Goal: Transaction & Acquisition: Purchase product/service

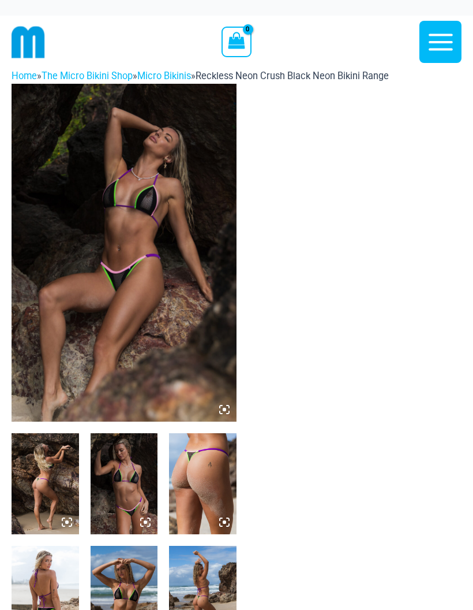
click at [154, 278] on img at bounding box center [124, 253] width 225 height 338
click at [181, 290] on img at bounding box center [124, 253] width 225 height 338
click at [162, 260] on img at bounding box center [124, 253] width 225 height 338
click at [230, 415] on img at bounding box center [124, 253] width 225 height 338
click at [169, 276] on img at bounding box center [124, 253] width 225 height 338
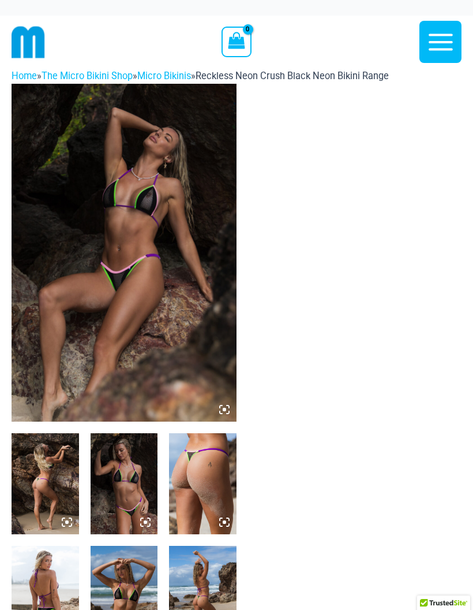
click at [172, 231] on img at bounding box center [124, 253] width 225 height 338
click at [200, 288] on img at bounding box center [124, 253] width 225 height 338
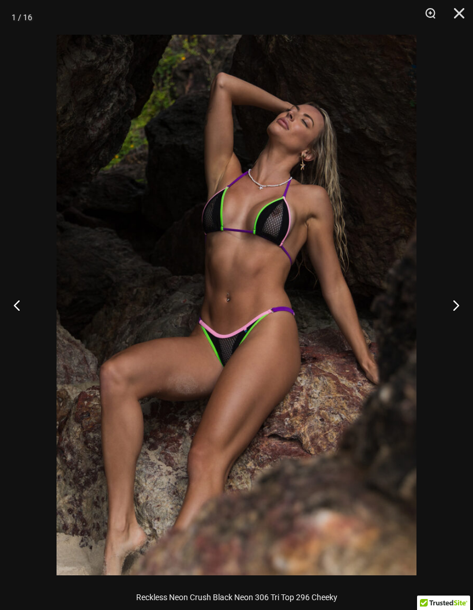
click at [453, 300] on button "Next" at bounding box center [451, 305] width 43 height 58
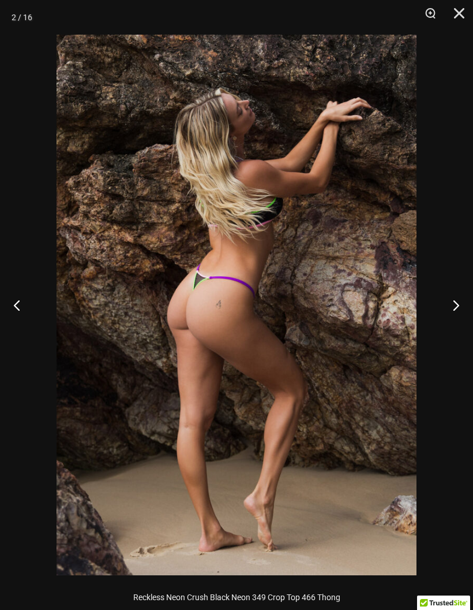
click at [449, 303] on button "Next" at bounding box center [451, 305] width 43 height 58
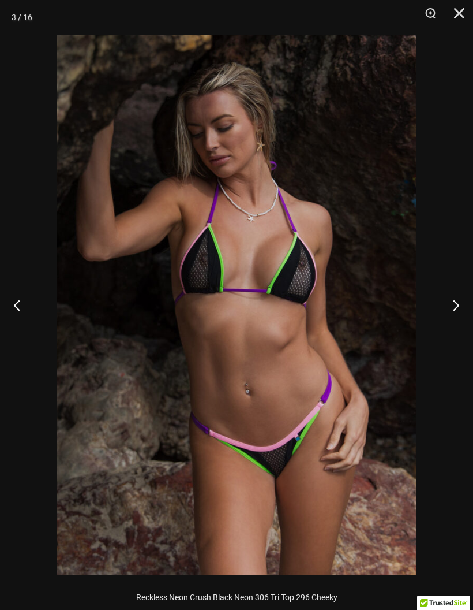
click at [453, 307] on button "Next" at bounding box center [451, 305] width 43 height 58
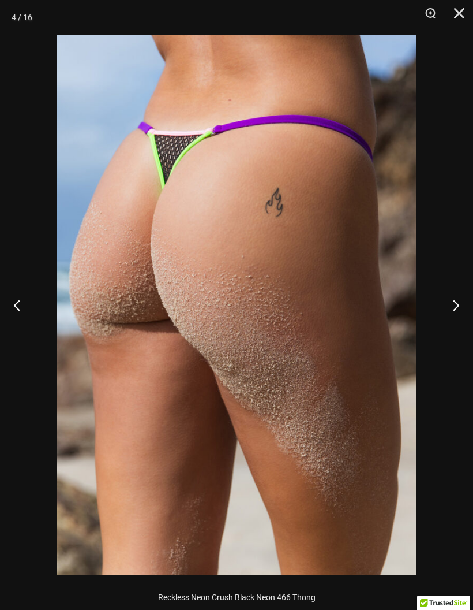
click at [456, 303] on button "Next" at bounding box center [451, 305] width 43 height 58
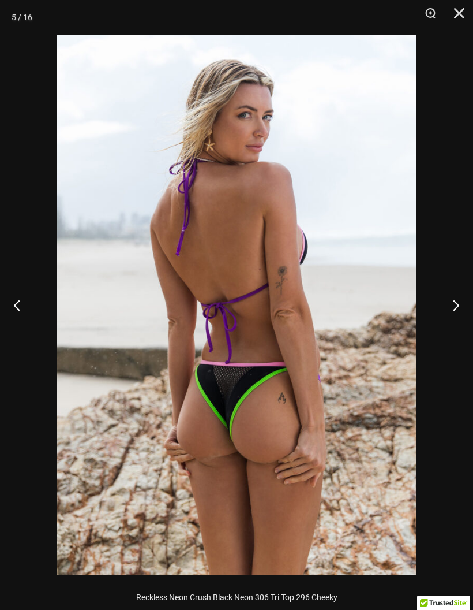
click at [451, 312] on button "Next" at bounding box center [451, 305] width 43 height 58
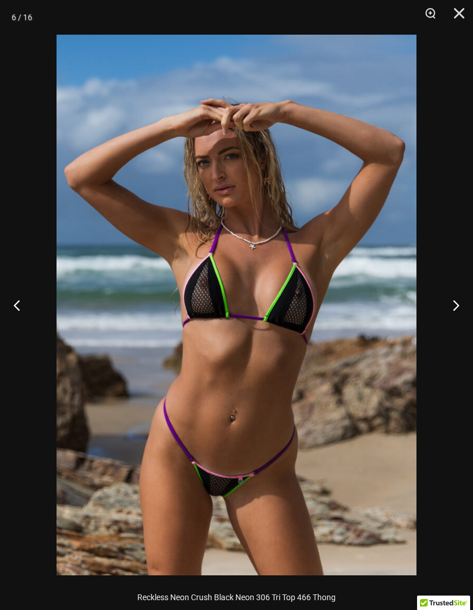
click at [454, 305] on button "Next" at bounding box center [451, 305] width 43 height 58
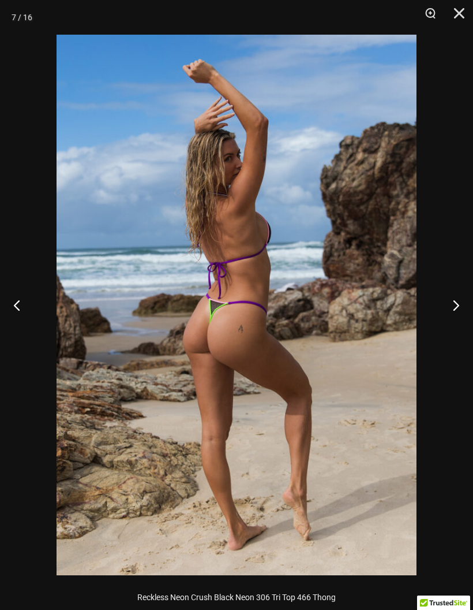
click at [449, 308] on button "Next" at bounding box center [451, 305] width 43 height 58
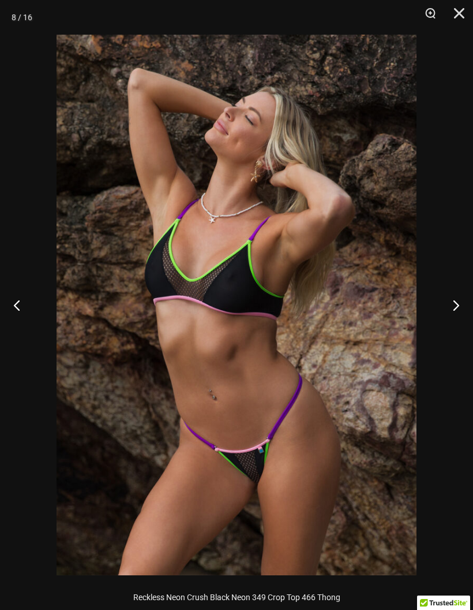
click at [453, 311] on button "Next" at bounding box center [451, 305] width 43 height 58
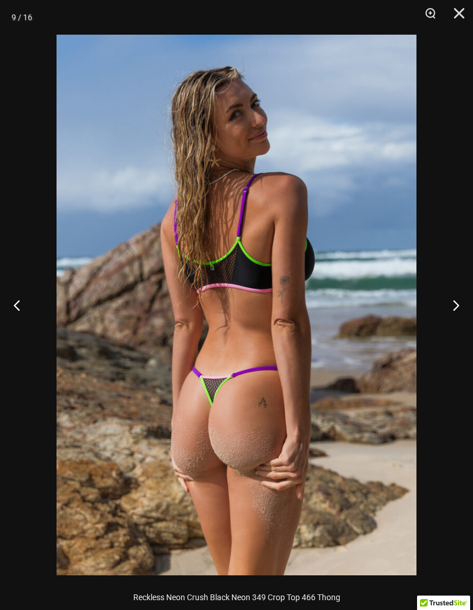
click at [452, 308] on button "Next" at bounding box center [451, 305] width 43 height 58
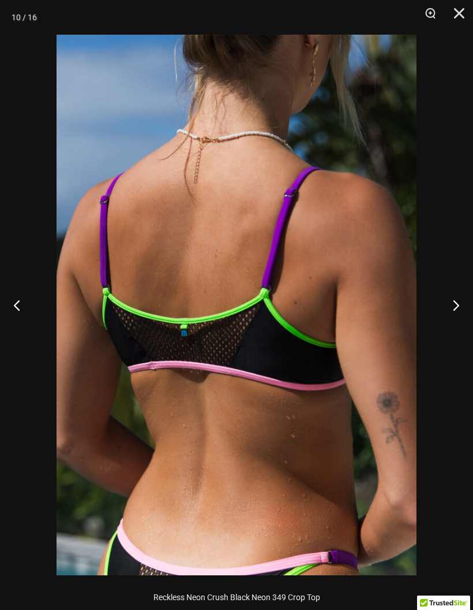
click at [457, 307] on button "Next" at bounding box center [451, 305] width 43 height 58
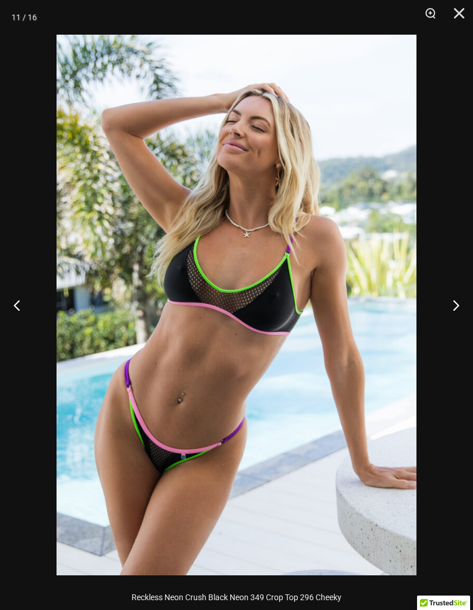
click at [452, 308] on button "Next" at bounding box center [451, 305] width 43 height 58
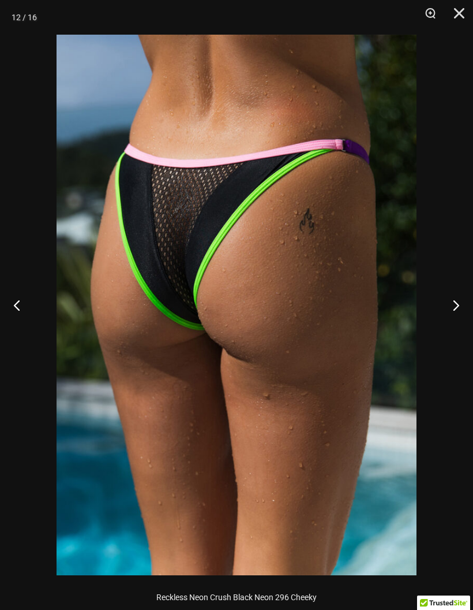
click at [446, 304] on button "Next" at bounding box center [451, 305] width 43 height 58
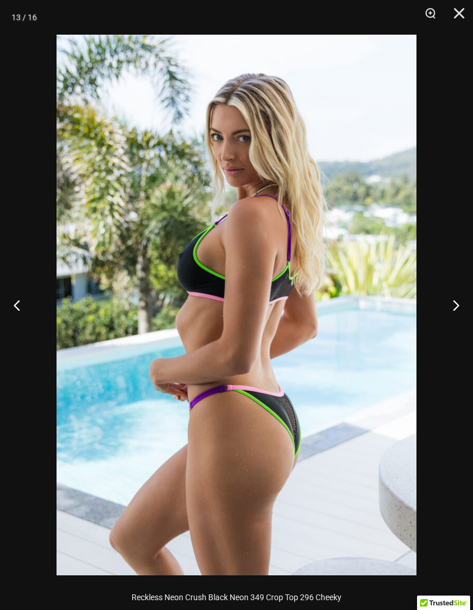
click at [444, 307] on button "Next" at bounding box center [451, 305] width 43 height 58
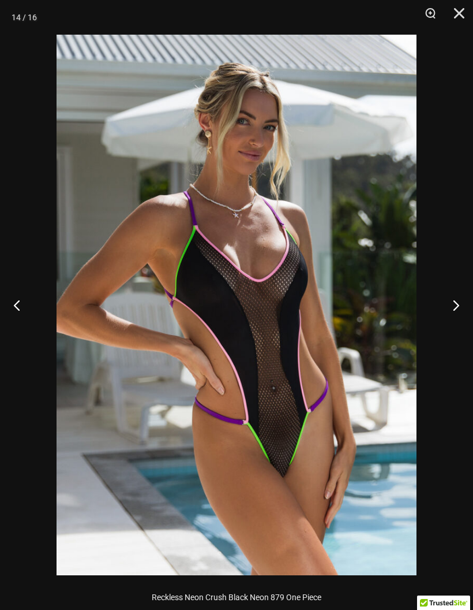
click at [447, 316] on button "Next" at bounding box center [451, 305] width 43 height 58
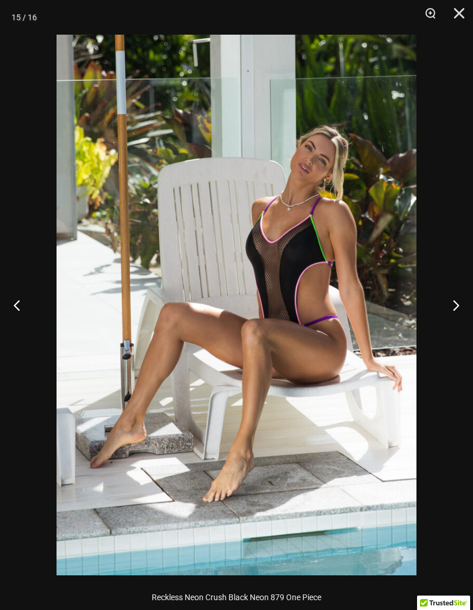
click at [456, 307] on button "Next" at bounding box center [451, 305] width 43 height 58
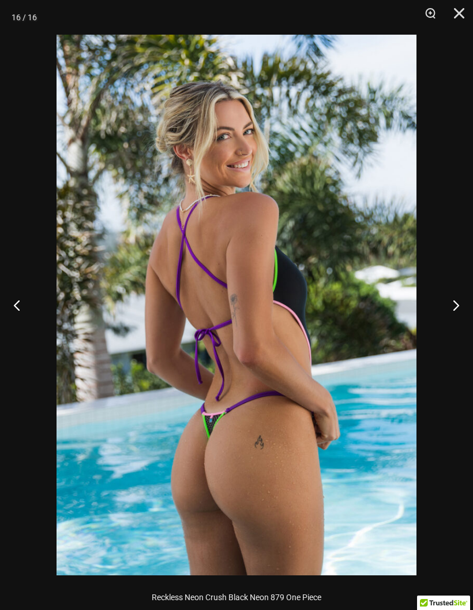
click at [449, 305] on button "Next" at bounding box center [451, 305] width 43 height 58
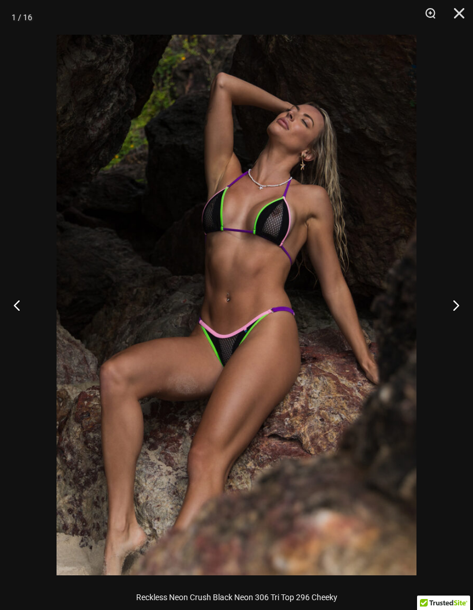
click at [460, 19] on button "Close" at bounding box center [455, 17] width 29 height 35
